Goal: Task Accomplishment & Management: Manage account settings

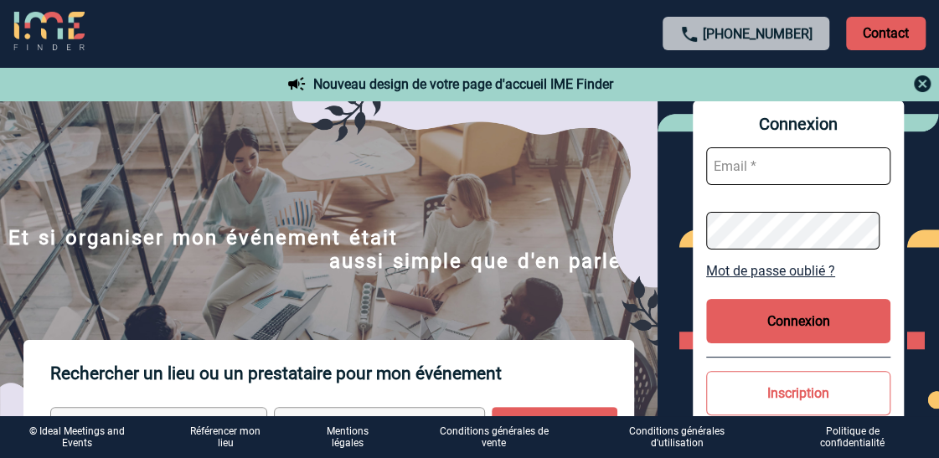
type input "[PERSON_NAME][EMAIL_ADDRESS][DOMAIN_NAME]"
click at [759, 324] on button "Connexion" at bounding box center [798, 321] width 184 height 44
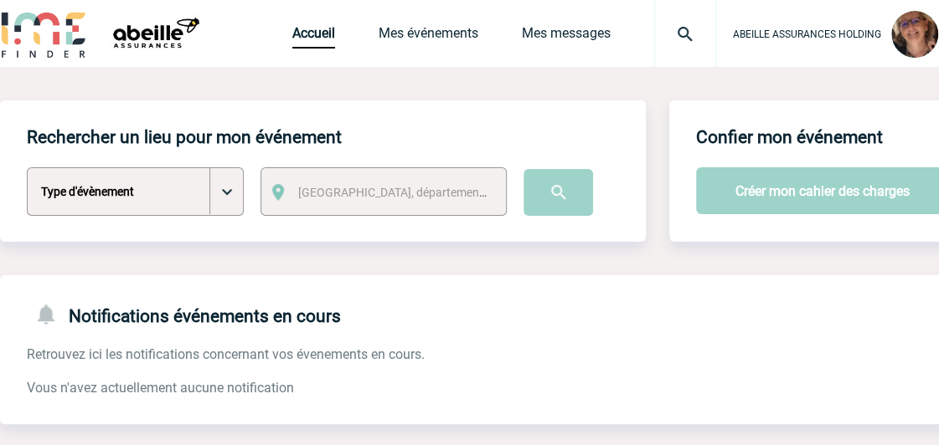
click at [680, 33] on img at bounding box center [685, 34] width 60 height 20
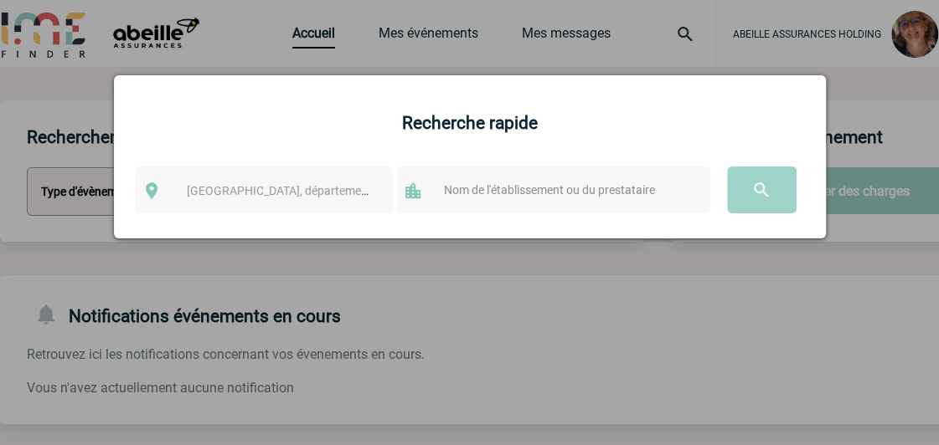
click at [726, 53] on div at bounding box center [469, 222] width 939 height 445
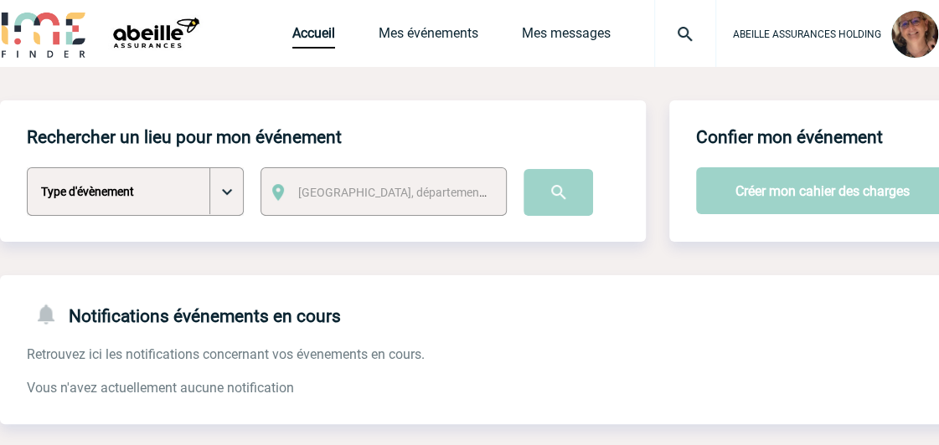
click at [898, 44] on img at bounding box center [914, 34] width 47 height 47
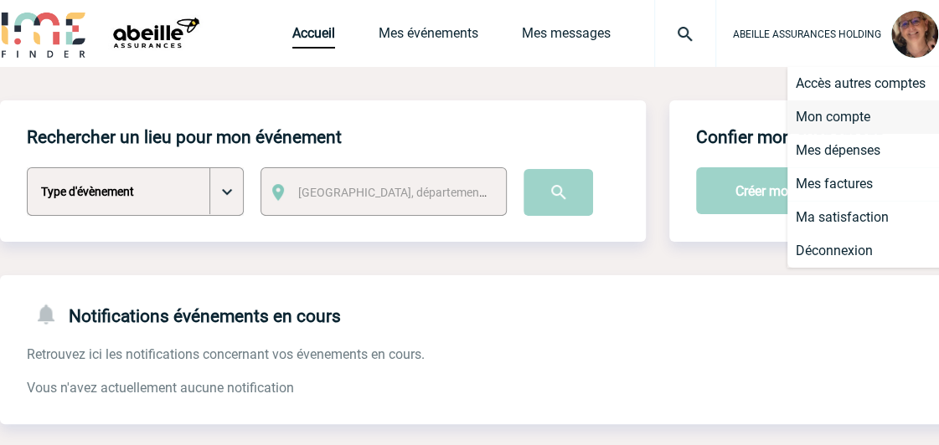
click at [844, 115] on li "Mon compte" at bounding box center [883, 116] width 193 height 33
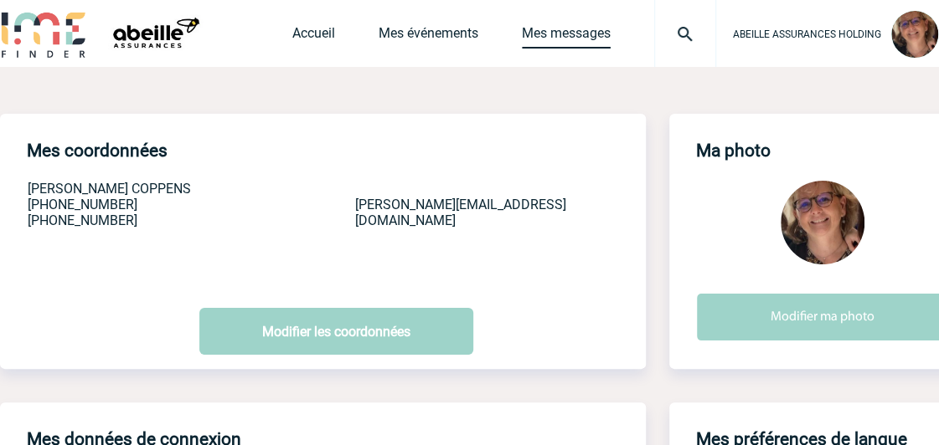
click at [591, 36] on link "Mes messages" at bounding box center [566, 36] width 89 height 23
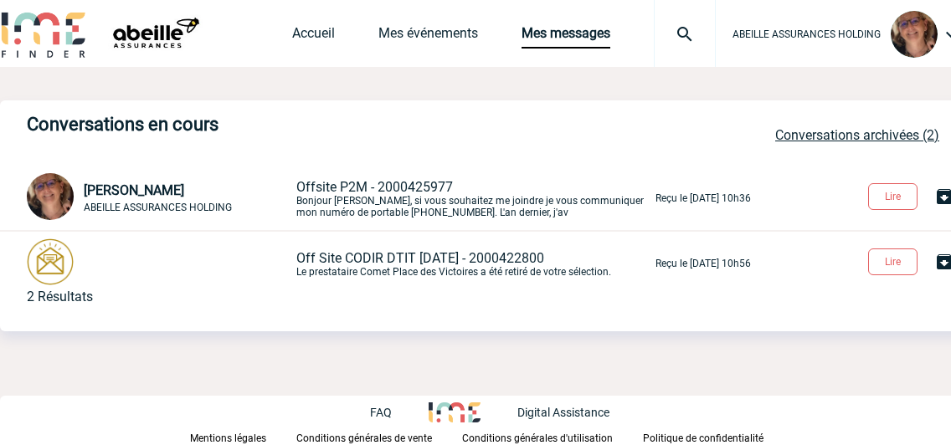
click at [839, 134] on link "Conversations archivées (2)" at bounding box center [857, 135] width 164 height 16
click at [424, 41] on link "Mes événements" at bounding box center [428, 36] width 100 height 23
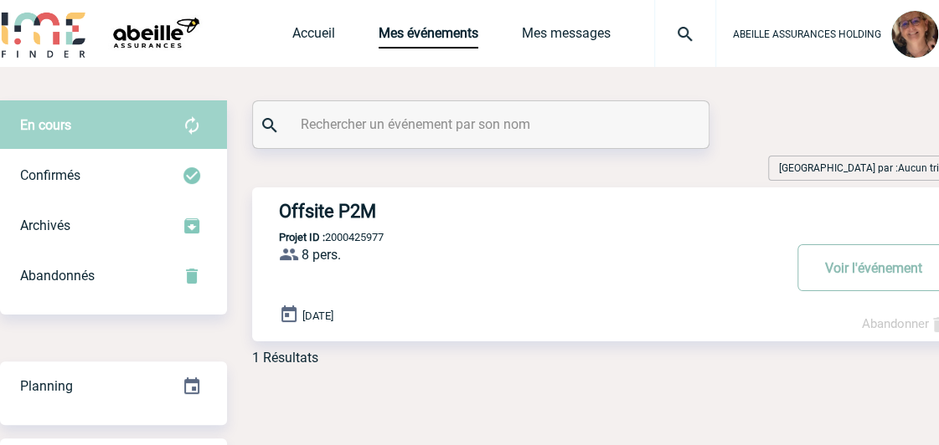
click at [862, 267] on button "Voir l'événement" at bounding box center [873, 267] width 152 height 47
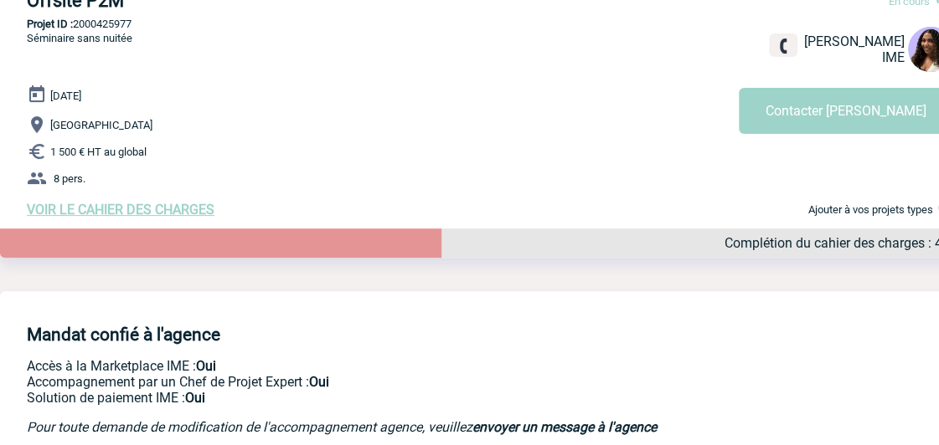
scroll to position [167, 0]
